Goal: Task Accomplishment & Management: Use online tool/utility

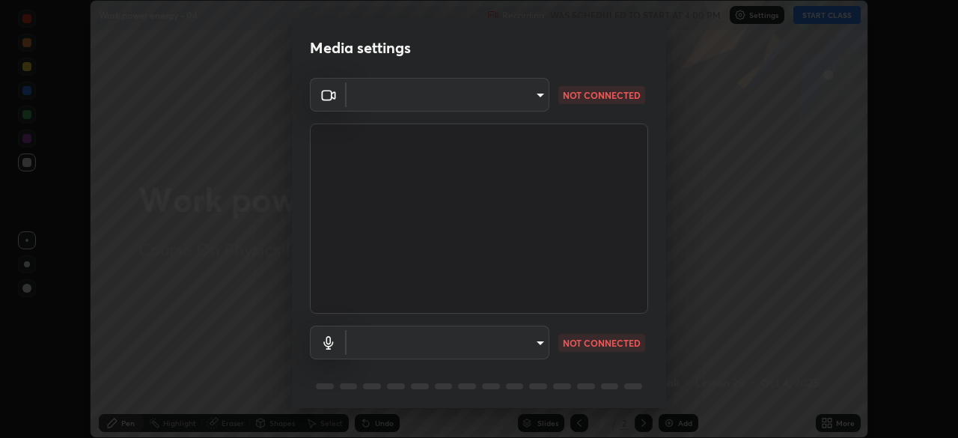
scroll to position [53, 0]
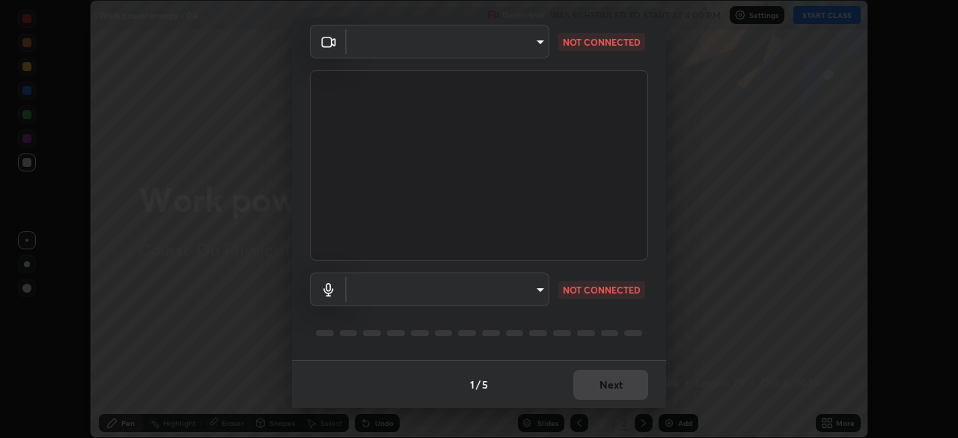
type input "bb042f4cef02672c8476b3eb7f28b41a7a7948f490d26ebfcad6535361d2bffd"
type input "ff297609218b484df7a572b23aedce6778efdee4d86fe4d36753cf0347c012ea"
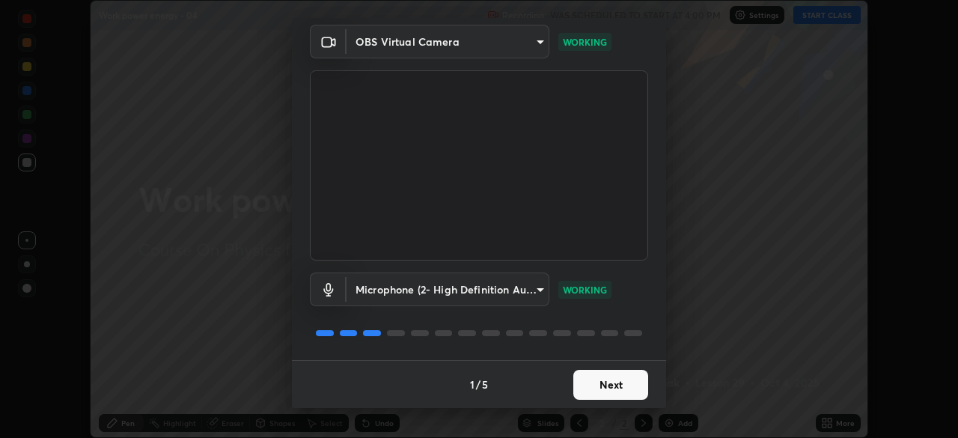
click at [600, 387] on button "Next" at bounding box center [610, 385] width 75 height 30
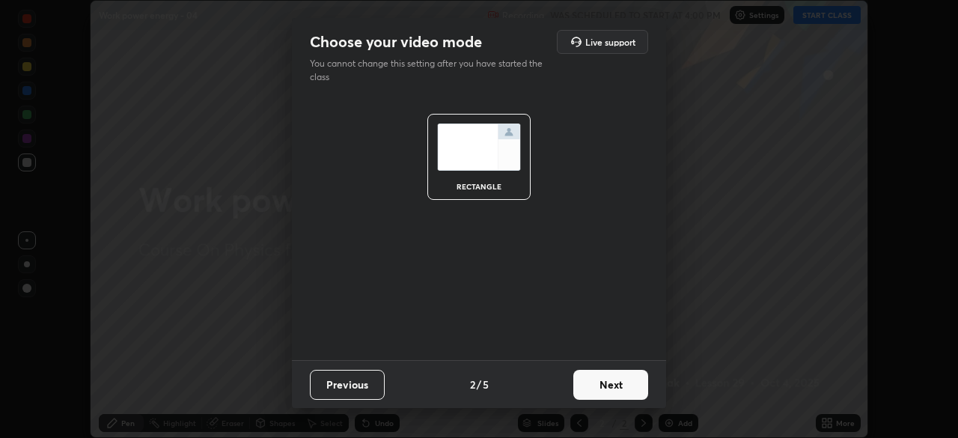
scroll to position [0, 0]
click at [608, 387] on button "Next" at bounding box center [610, 385] width 75 height 30
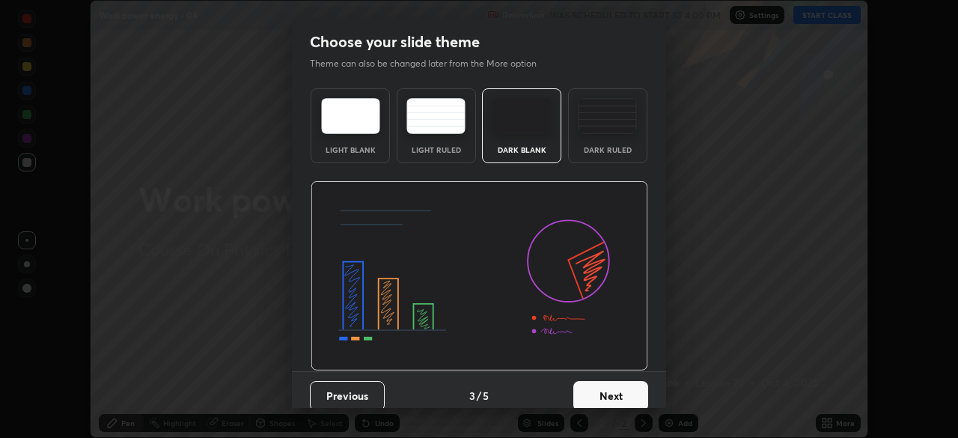
click at [610, 390] on button "Next" at bounding box center [610, 396] width 75 height 30
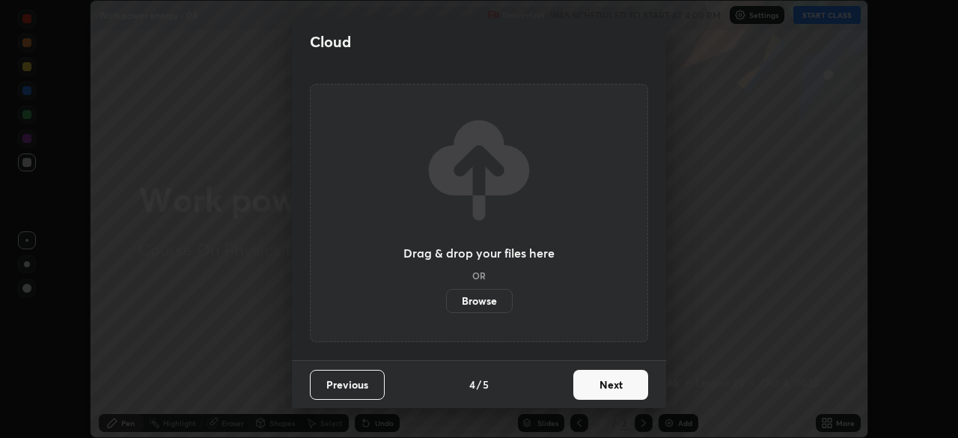
click at [587, 385] on button "Next" at bounding box center [610, 385] width 75 height 30
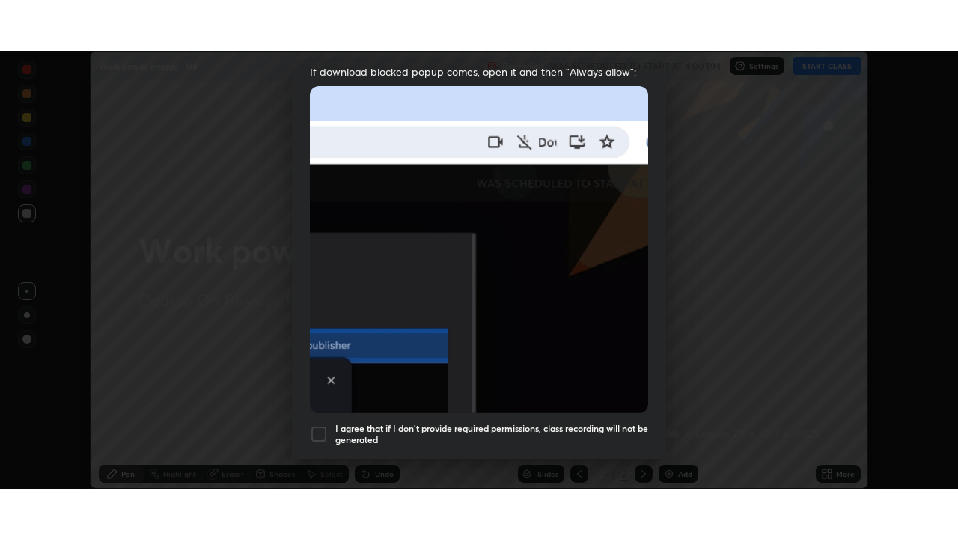
scroll to position [359, 0]
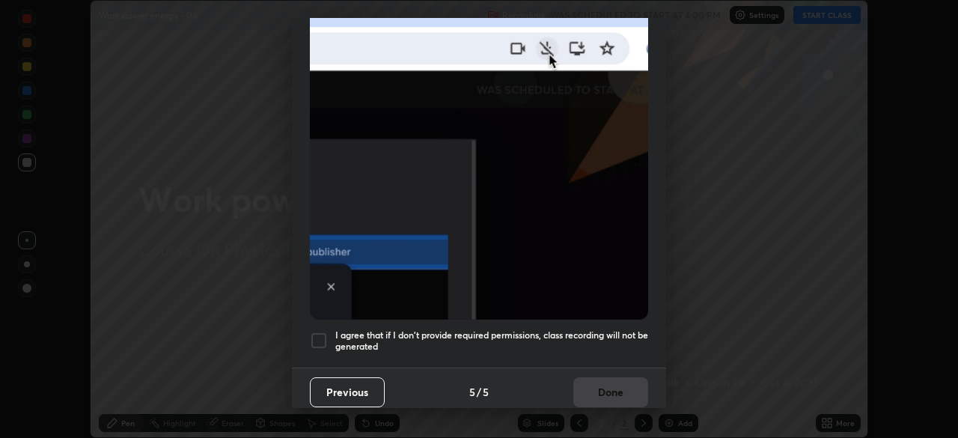
click at [314, 335] on div at bounding box center [319, 341] width 18 height 18
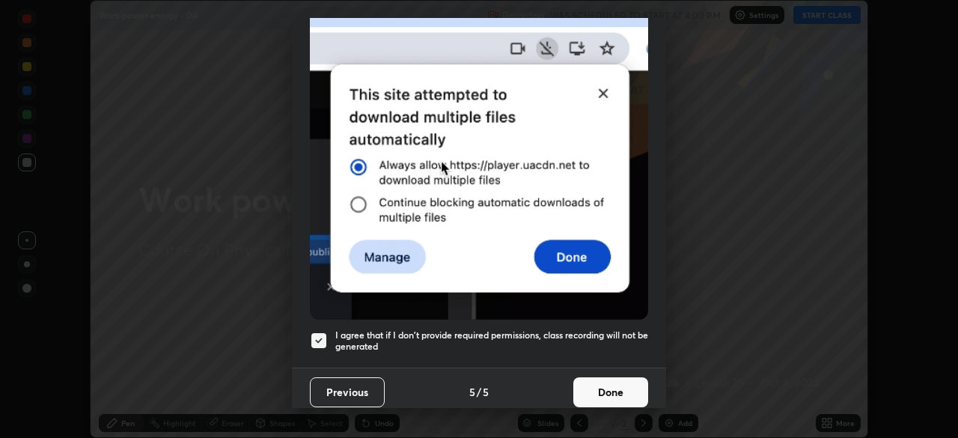
click at [610, 393] on button "Done" at bounding box center [610, 392] width 75 height 30
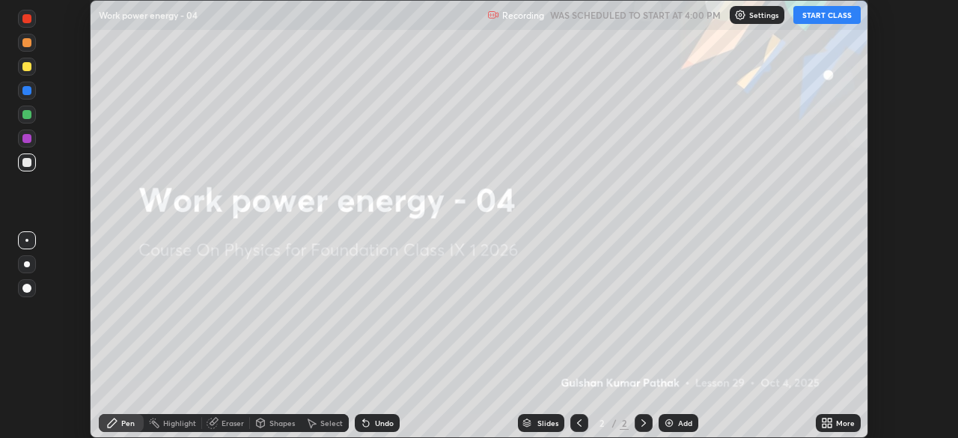
click at [814, 20] on button "START CLASS" at bounding box center [826, 15] width 67 height 18
click at [829, 419] on icon at bounding box center [830, 420] width 4 height 4
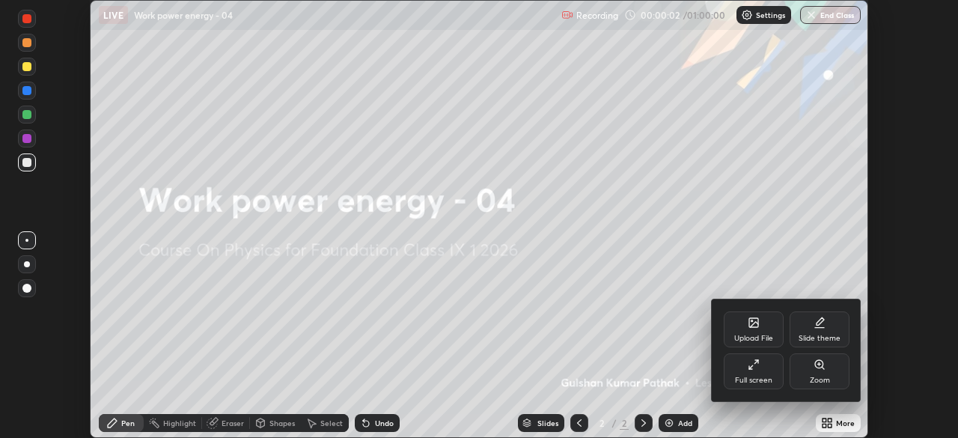
click at [755, 369] on icon at bounding box center [754, 365] width 12 height 12
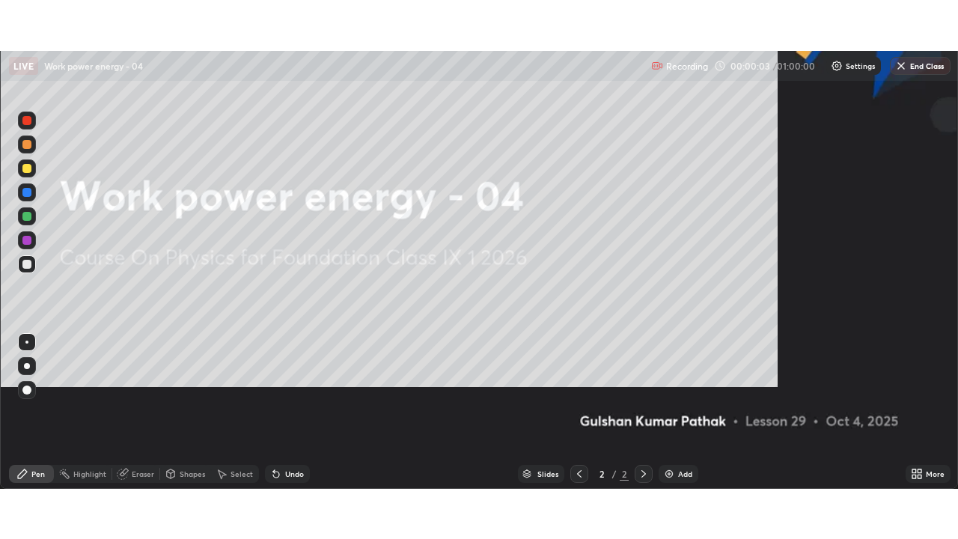
scroll to position [539, 958]
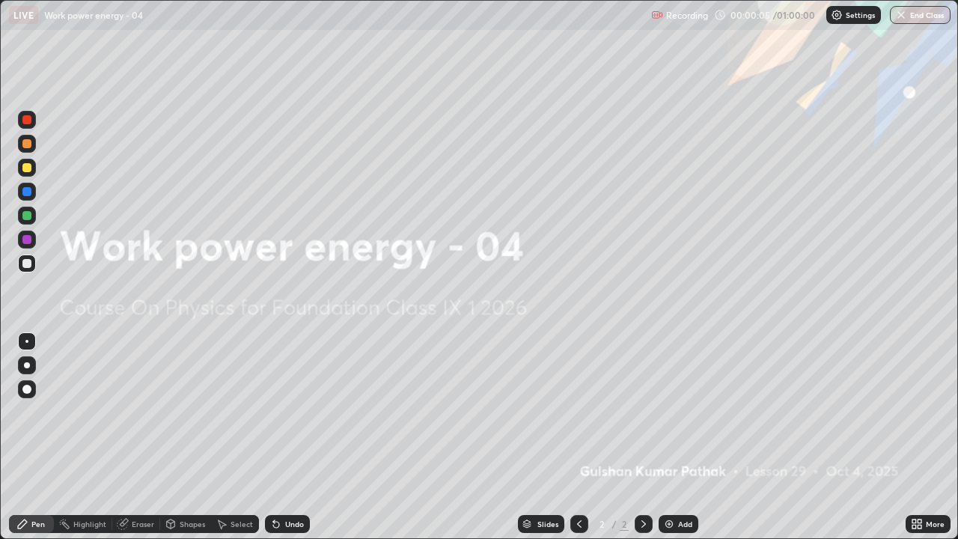
click at [673, 437] on img at bounding box center [669, 524] width 12 height 12
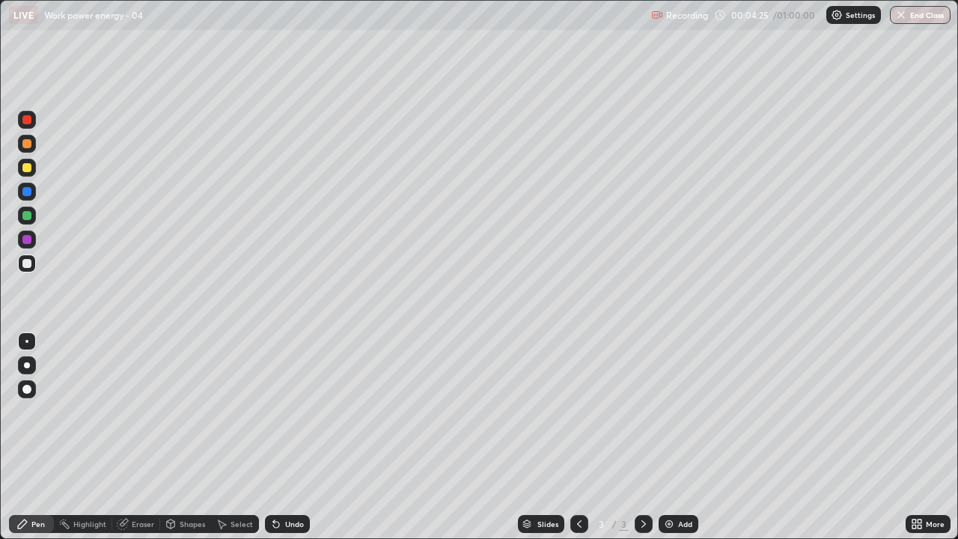
click at [31, 386] on div at bounding box center [27, 389] width 18 height 18
click at [682, 437] on div "Add" at bounding box center [685, 523] width 14 height 7
click at [146, 437] on div "Eraser" at bounding box center [143, 523] width 22 height 7
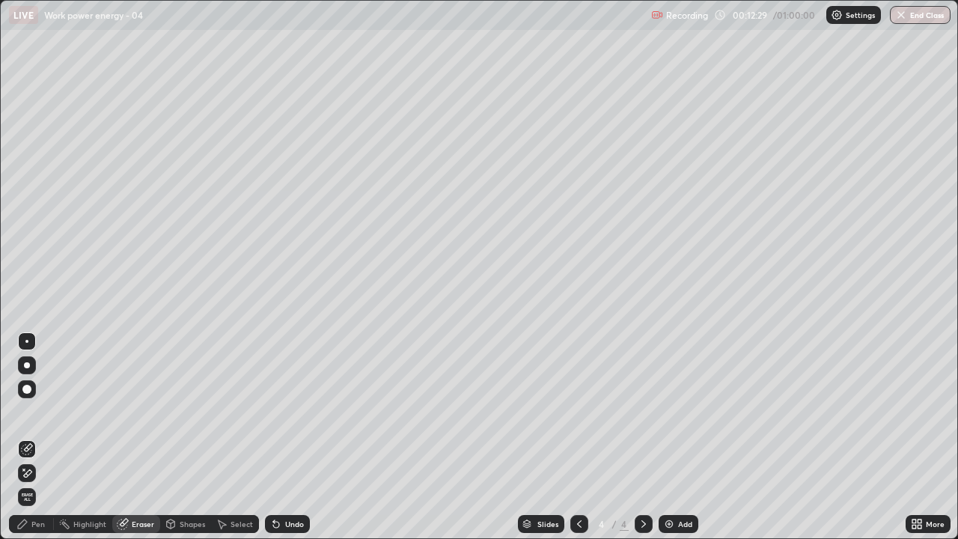
click at [40, 437] on div "Pen" at bounding box center [37, 523] width 13 height 7
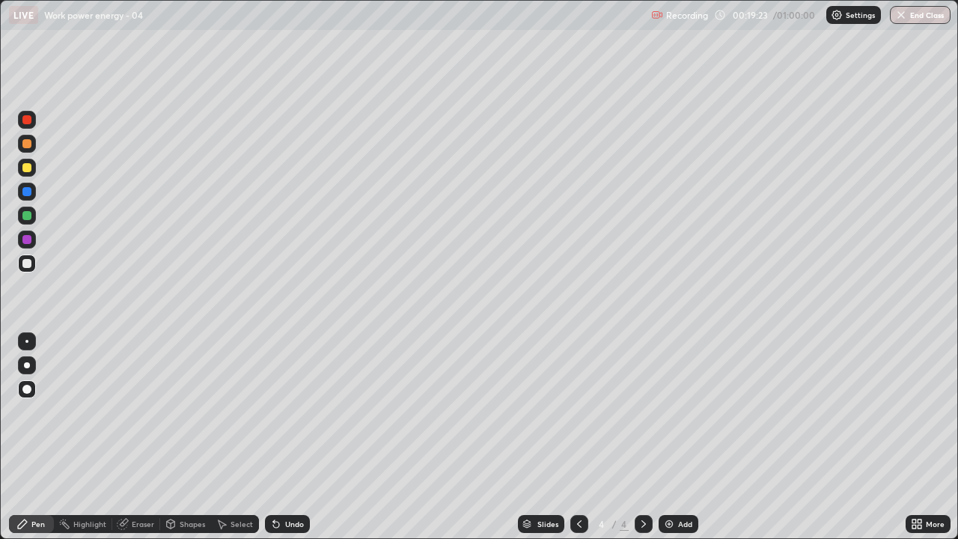
click at [298, 437] on div "Undo" at bounding box center [287, 524] width 45 height 18
click at [291, 437] on div "Undo" at bounding box center [294, 523] width 19 height 7
click at [680, 437] on div "Add" at bounding box center [685, 523] width 14 height 7
click at [28, 168] on div at bounding box center [26, 167] width 9 height 9
click at [685, 437] on div "Add" at bounding box center [685, 523] width 14 height 7
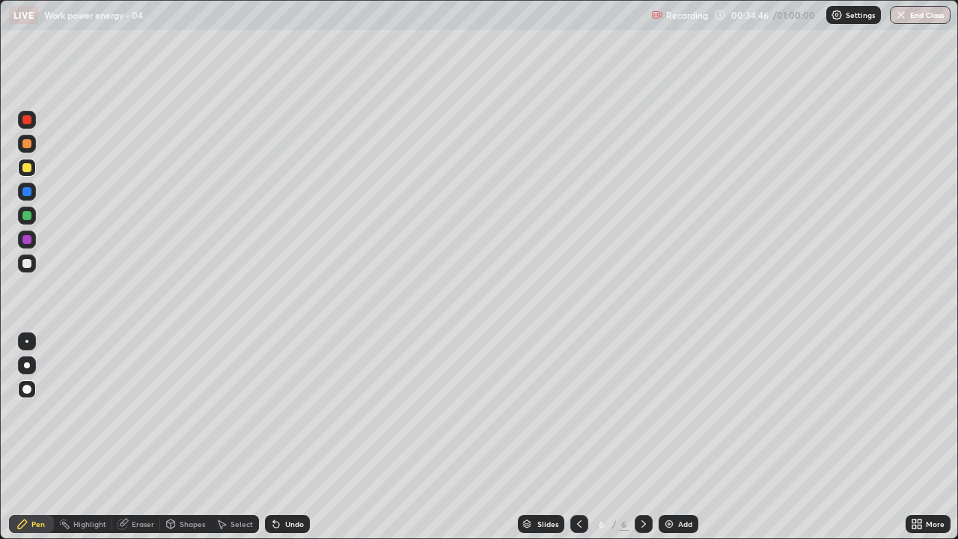
click at [26, 263] on div at bounding box center [26, 263] width 9 height 9
click at [288, 437] on div "Undo" at bounding box center [287, 524] width 45 height 18
click at [294, 437] on div "Undo" at bounding box center [287, 524] width 45 height 18
click at [681, 437] on div "Add" at bounding box center [685, 523] width 14 height 7
click at [296, 437] on div "Undo" at bounding box center [294, 523] width 19 height 7
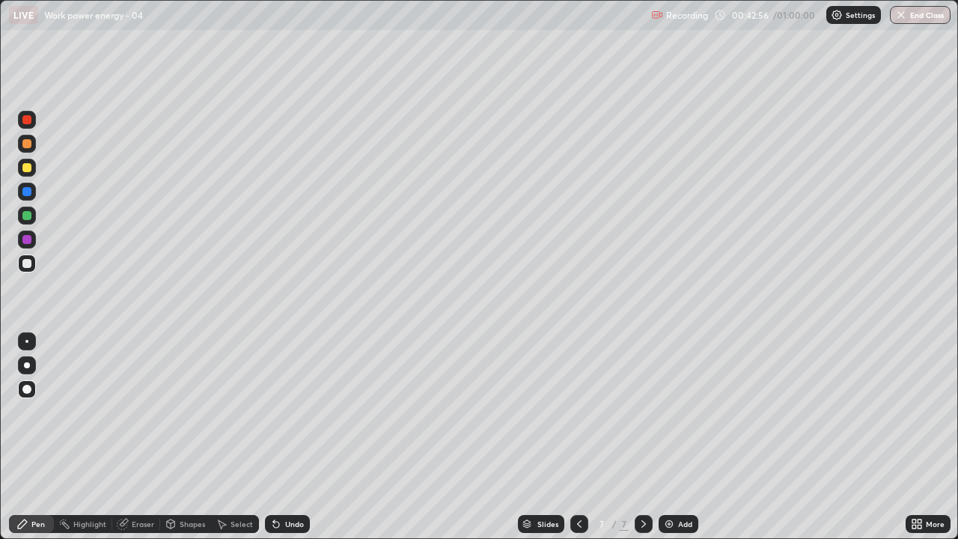
click at [682, 437] on div "Add" at bounding box center [679, 524] width 40 height 18
click at [28, 168] on div at bounding box center [26, 167] width 9 height 9
click at [34, 338] on div at bounding box center [27, 341] width 18 height 18
click at [32, 388] on div at bounding box center [27, 389] width 18 height 18
click at [28, 263] on div at bounding box center [26, 263] width 9 height 9
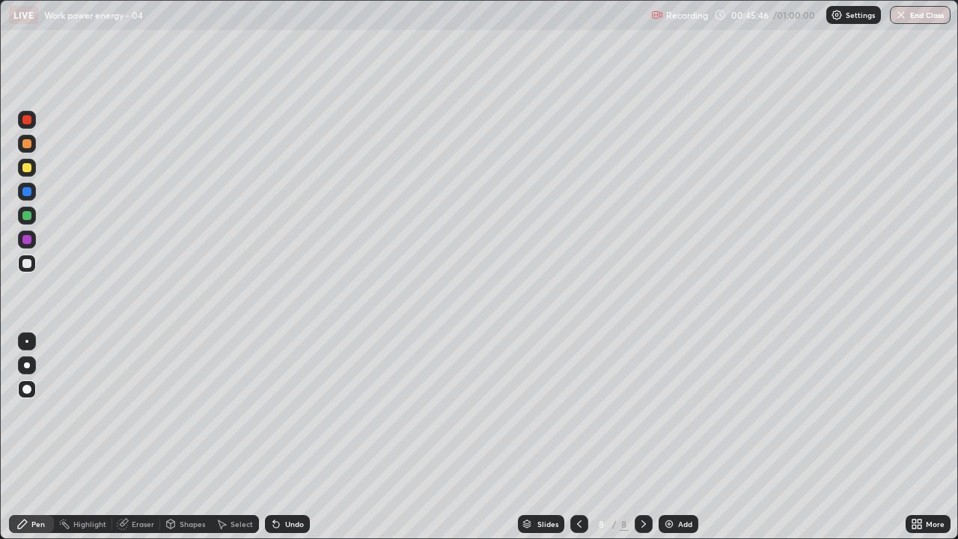
click at [27, 341] on div at bounding box center [26, 341] width 3 height 3
click at [29, 391] on div at bounding box center [26, 389] width 9 height 9
click at [30, 334] on div at bounding box center [27, 341] width 18 height 18
click at [29, 239] on div at bounding box center [26, 239] width 9 height 9
click at [296, 437] on div "Undo" at bounding box center [287, 524] width 45 height 18
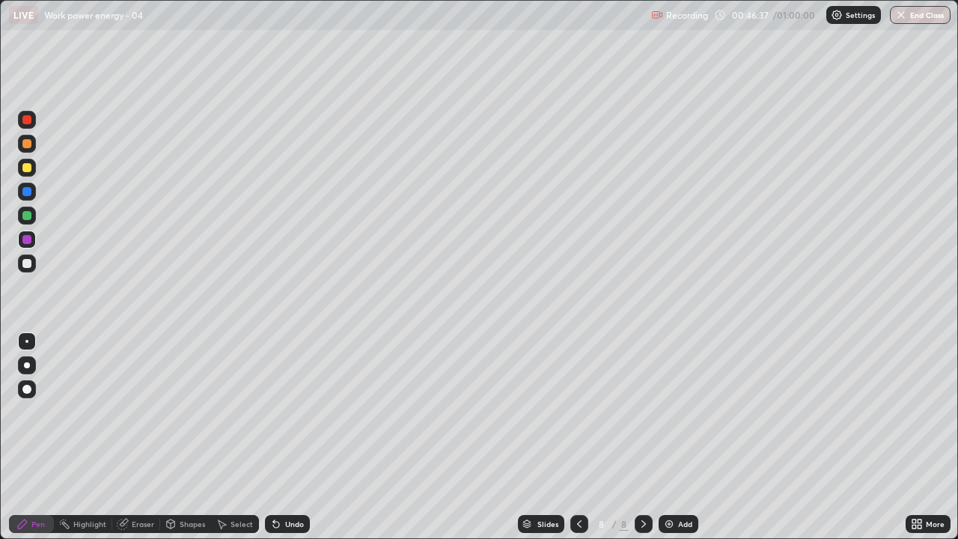
click at [293, 437] on div "Undo" at bounding box center [287, 524] width 45 height 18
click at [29, 391] on div at bounding box center [26, 389] width 9 height 9
click at [683, 437] on div "Add" at bounding box center [679, 524] width 40 height 18
click at [28, 263] on div at bounding box center [26, 263] width 9 height 9
click at [674, 437] on img at bounding box center [669, 524] width 12 height 12
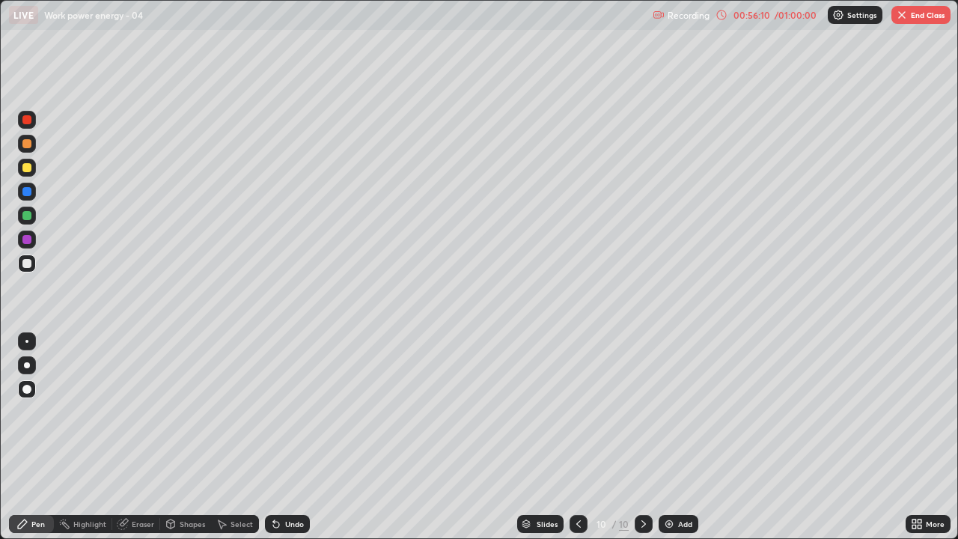
click at [916, 22] on button "End Class" at bounding box center [921, 15] width 59 height 18
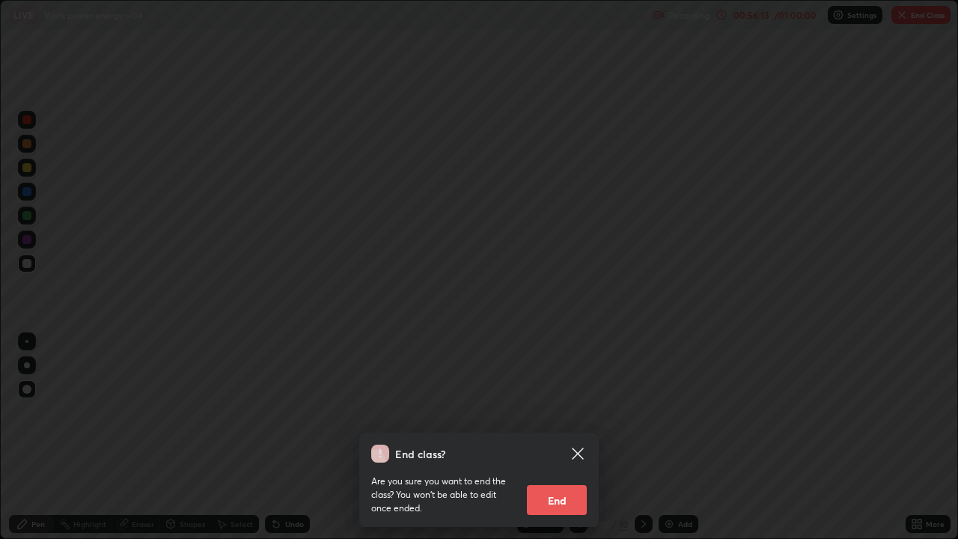
click at [552, 437] on button "End" at bounding box center [557, 500] width 60 height 30
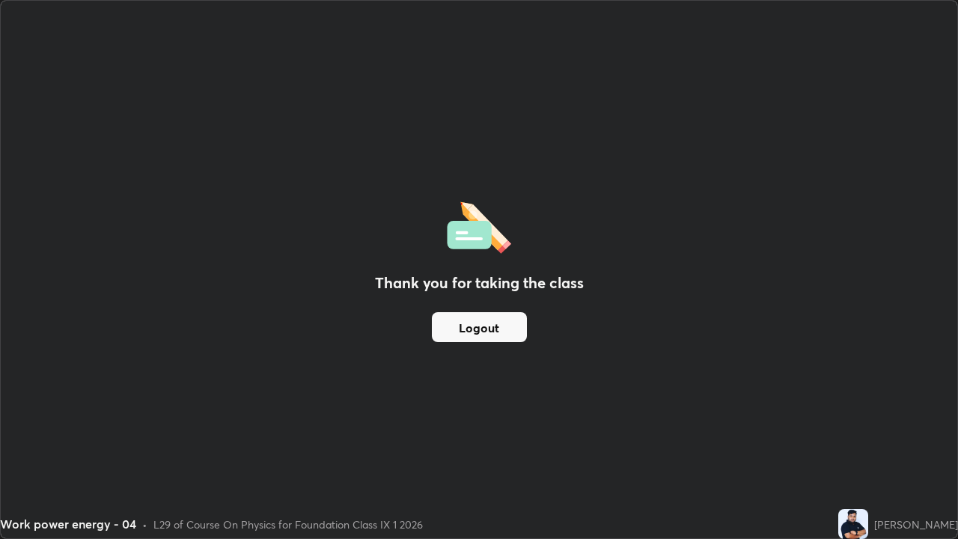
click at [463, 334] on button "Logout" at bounding box center [479, 327] width 95 height 30
click at [478, 331] on button "Logout" at bounding box center [479, 327] width 95 height 30
click at [478, 330] on button "Logout" at bounding box center [479, 327] width 95 height 30
click at [481, 335] on button "Logout" at bounding box center [479, 327] width 95 height 30
click at [480, 332] on button "Logout" at bounding box center [479, 327] width 95 height 30
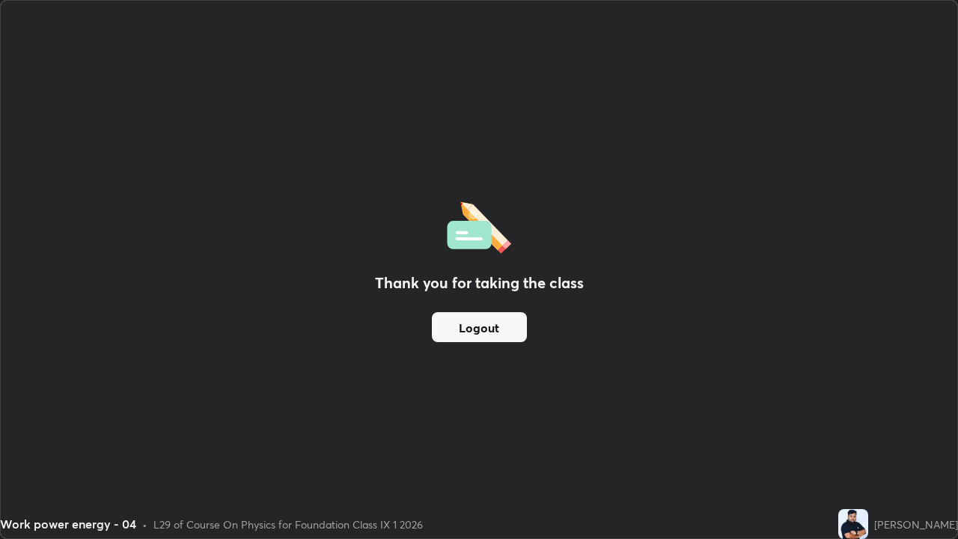
click at [479, 332] on button "Logout" at bounding box center [479, 327] width 95 height 30
click at [475, 335] on button "Logout" at bounding box center [479, 327] width 95 height 30
